Goal: Check status: Check status

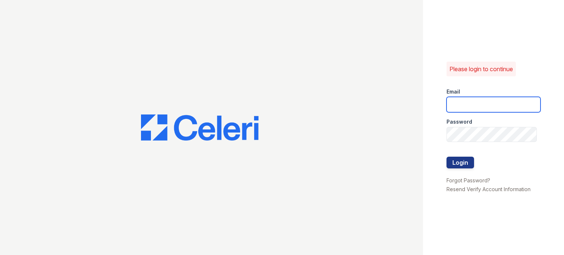
type input "[PERSON_NAME][EMAIL_ADDRESS][PERSON_NAME][DOMAIN_NAME]"
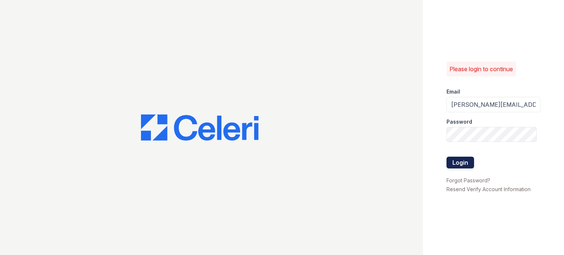
click at [462, 163] on button "Login" at bounding box center [461, 163] width 28 height 12
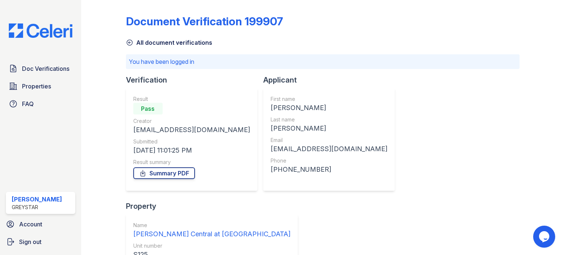
scroll to position [75, 0]
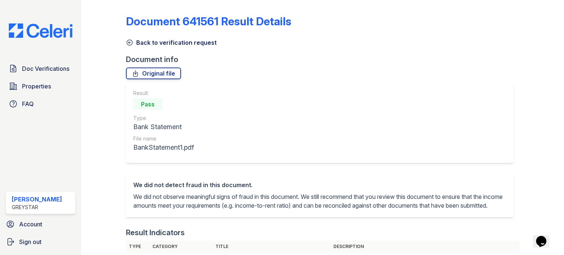
drag, startPoint x: 128, startPoint y: 43, endPoint x: 132, endPoint y: 42, distance: 4.6
click at [128, 43] on icon at bounding box center [129, 42] width 7 height 7
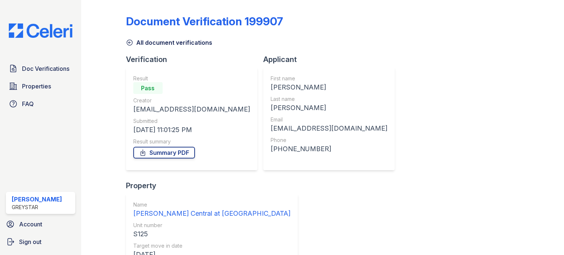
scroll to position [54, 0]
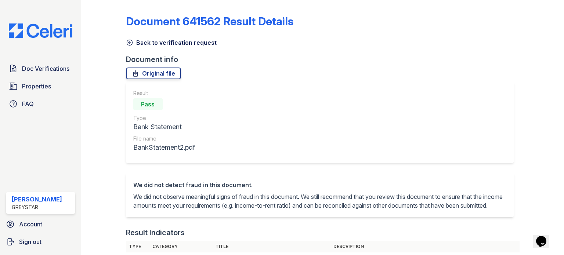
click at [131, 44] on icon at bounding box center [129, 42] width 7 height 7
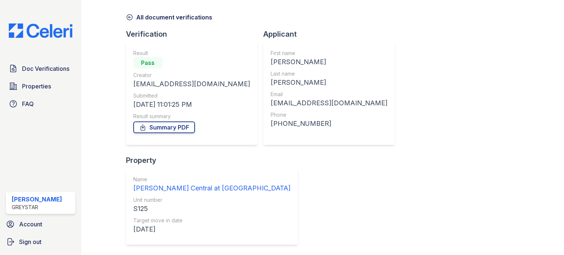
scroll to position [54, 0]
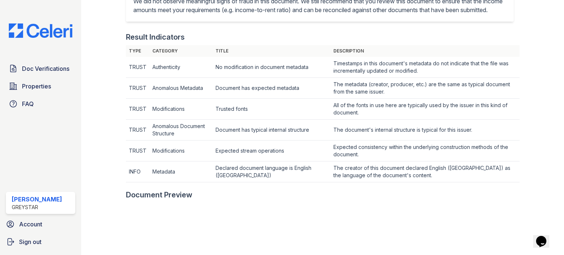
scroll to position [331, 0]
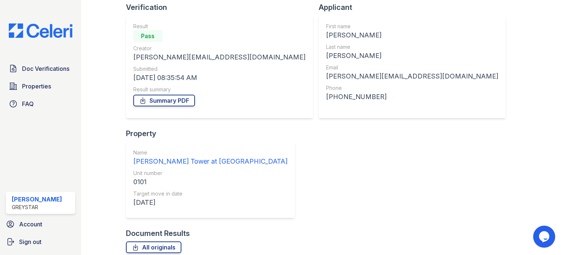
scroll to position [54, 0]
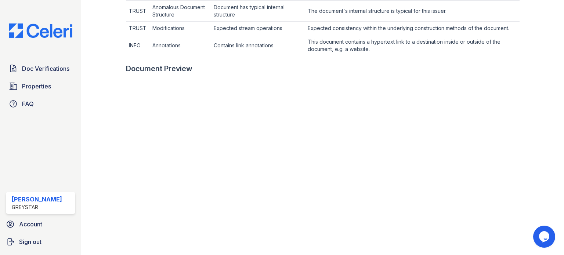
scroll to position [331, 0]
